Goal: Task Accomplishment & Management: Use online tool/utility

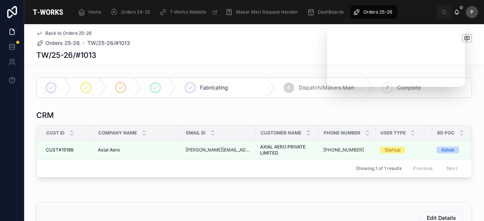
scroll to position [286, 0]
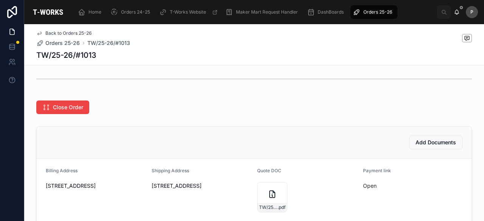
click at [376, 11] on span "Orders 25-26" at bounding box center [377, 12] width 29 height 6
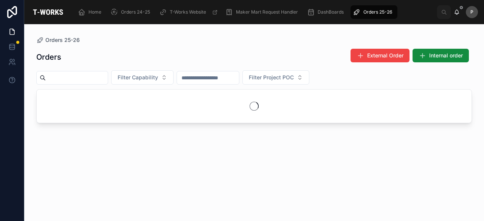
click at [108, 80] on input "text" at bounding box center [77, 78] width 62 height 11
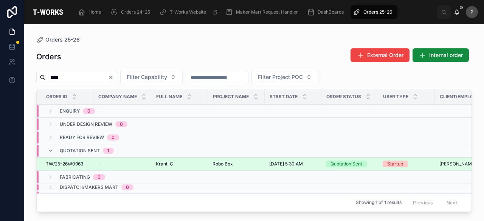
type input "****"
click at [339, 163] on div "Quotation Sent" at bounding box center [346, 164] width 32 height 7
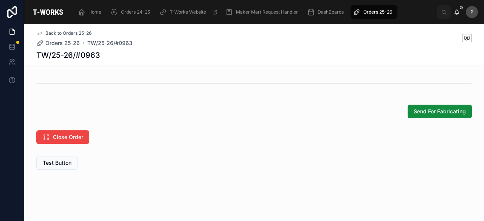
scroll to position [604, 0]
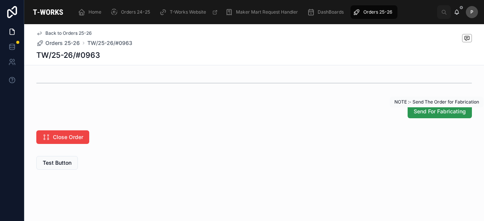
click at [429, 115] on span "Send For Fabricating" at bounding box center [439, 112] width 52 height 8
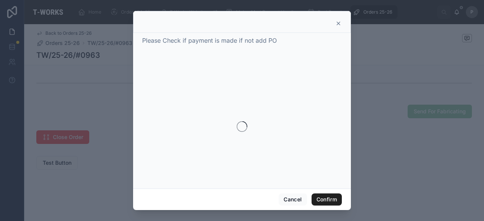
click at [324, 196] on div at bounding box center [242, 110] width 484 height 221
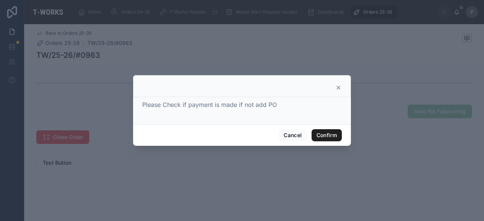
click at [328, 135] on button "Confirm" at bounding box center [326, 135] width 30 height 12
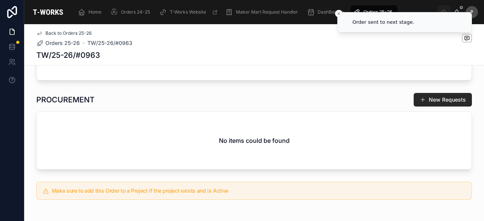
scroll to position [136, 0]
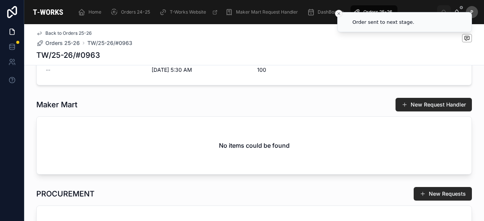
click at [338, 13] on line "Close toast" at bounding box center [338, 13] width 2 height 2
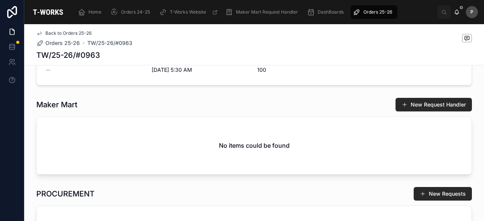
click at [369, 12] on span "Orders 25-26" at bounding box center [377, 12] width 29 height 6
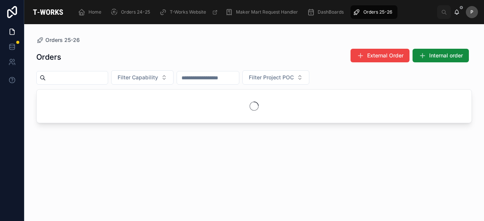
click at [108, 77] on input "text" at bounding box center [77, 78] width 62 height 11
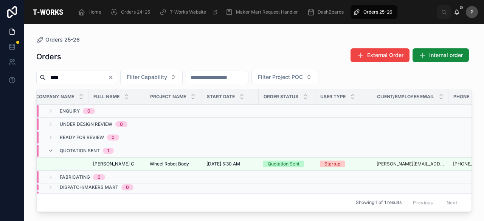
scroll to position [0, 67]
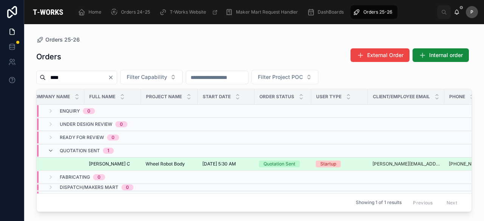
type input "****"
click at [285, 164] on div "Quotation Sent" at bounding box center [279, 164] width 32 height 7
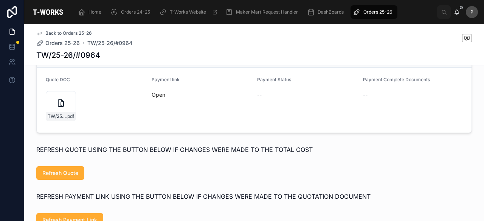
scroll to position [567, 0]
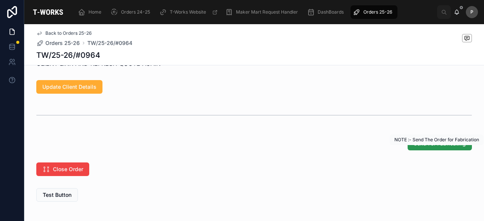
click at [413, 147] on span "Send For Fabricating" at bounding box center [439, 144] width 52 height 8
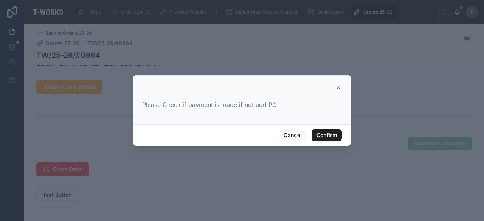
click at [327, 137] on button "Confirm" at bounding box center [326, 135] width 30 height 12
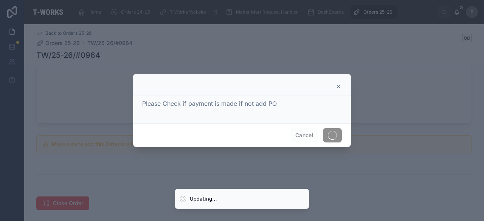
scroll to position [325, 0]
